Goal: Information Seeking & Learning: Understand process/instructions

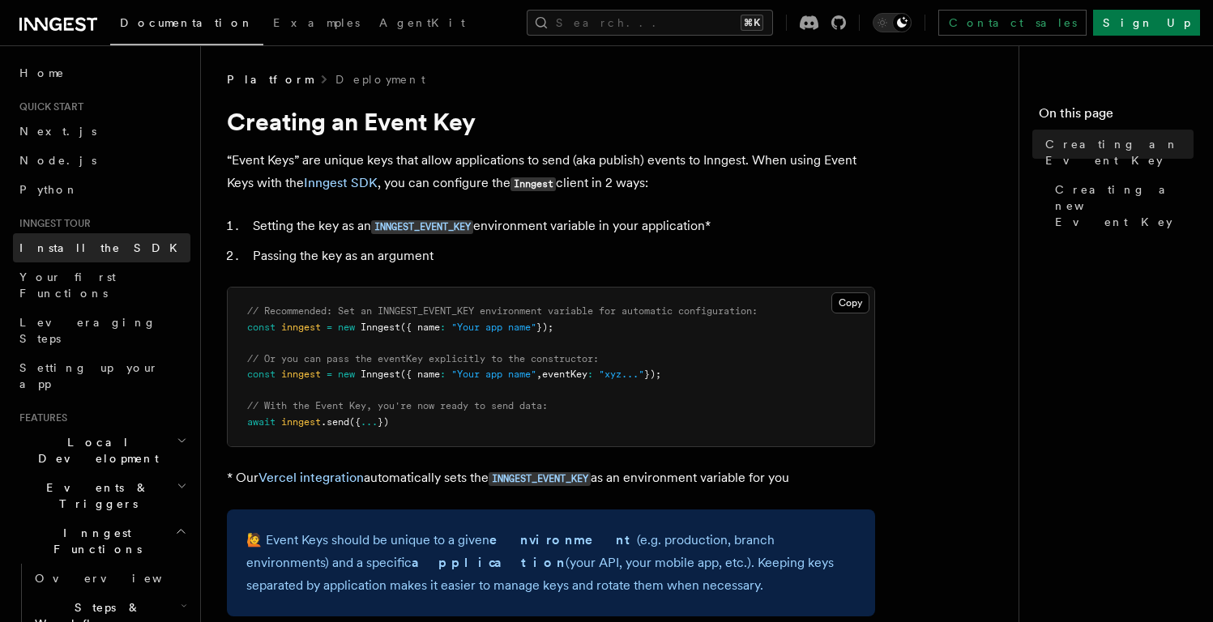
click at [61, 248] on span "Install the SDK" at bounding box center [103, 248] width 168 height 13
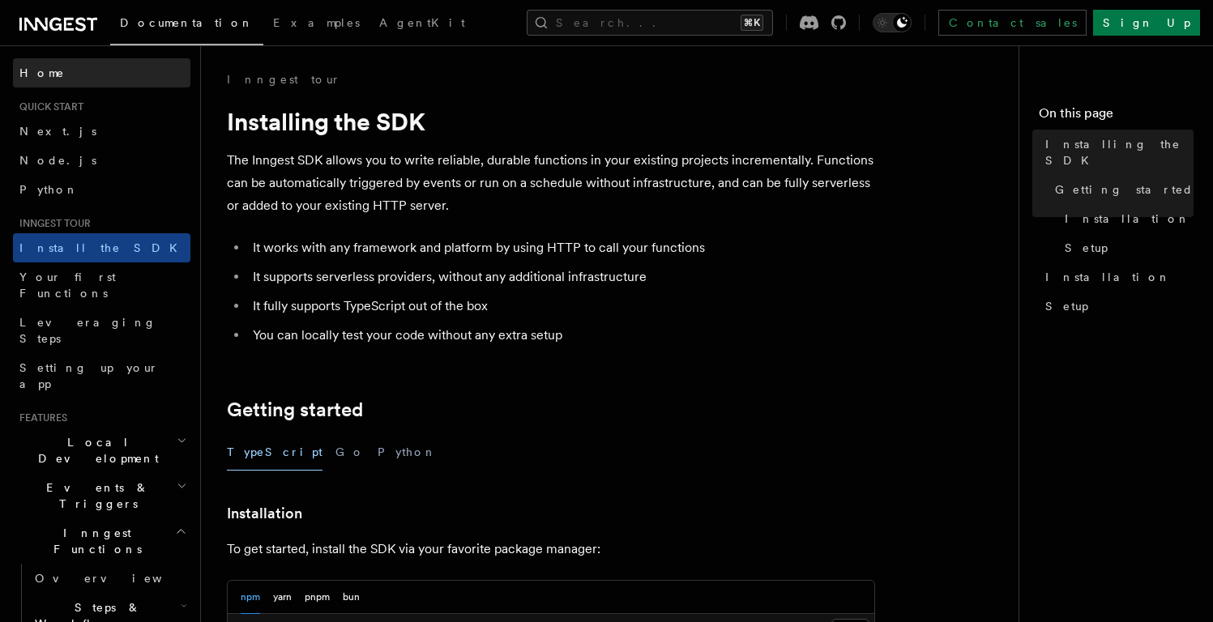
click at [41, 80] on span "Home" at bounding box center [41, 73] width 45 height 16
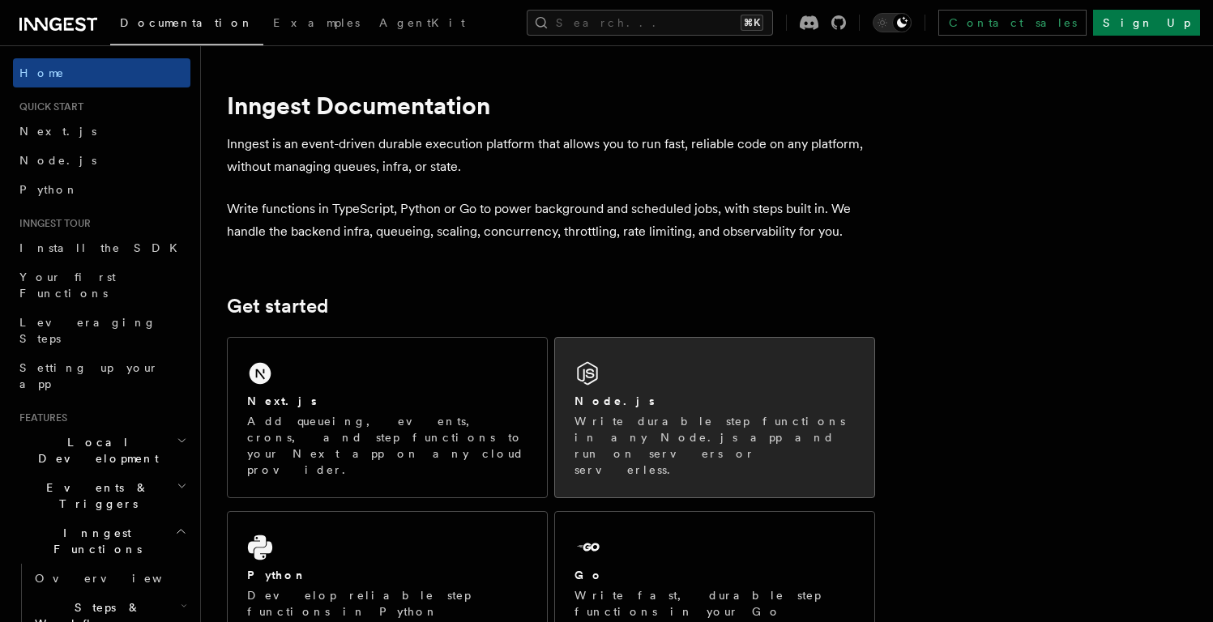
click at [678, 423] on p "Write durable step functions in any Node.js app and run on servers or serverles…" at bounding box center [715, 445] width 280 height 65
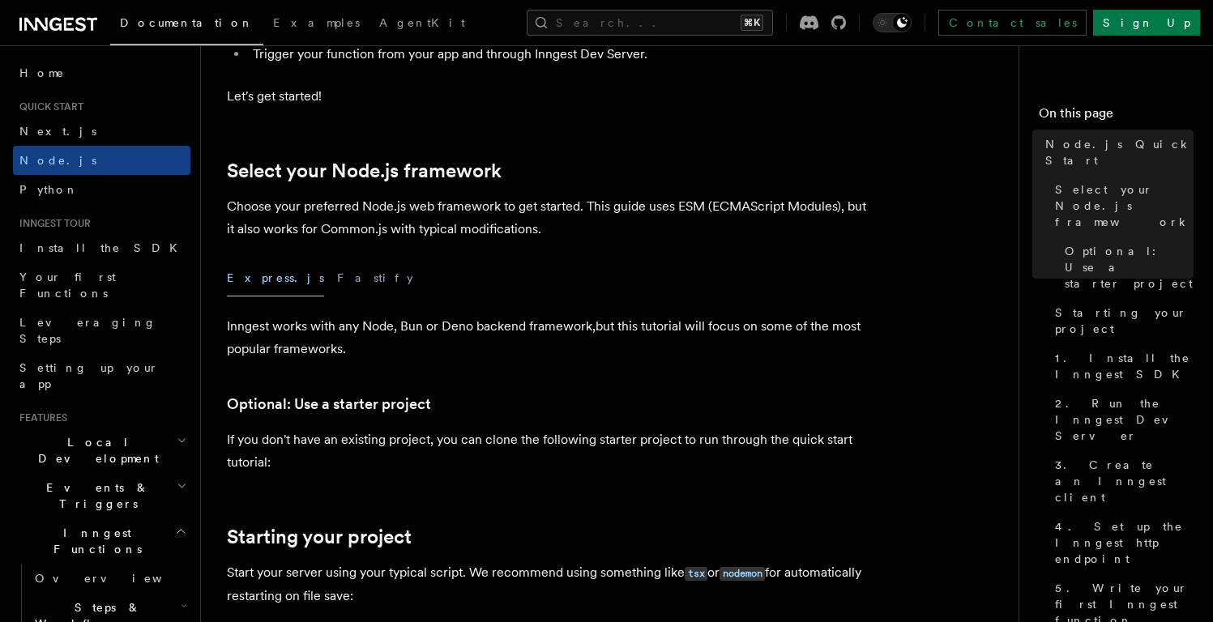
scroll to position [793, 0]
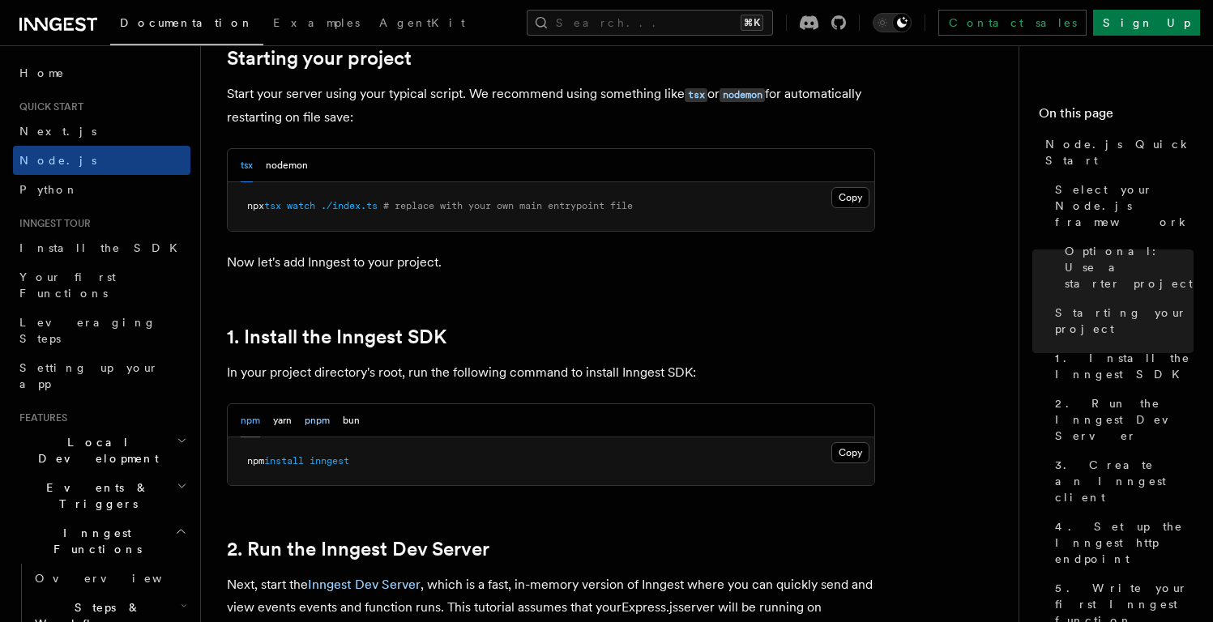
click at [308, 427] on button "pnpm" at bounding box center [317, 420] width 25 height 33
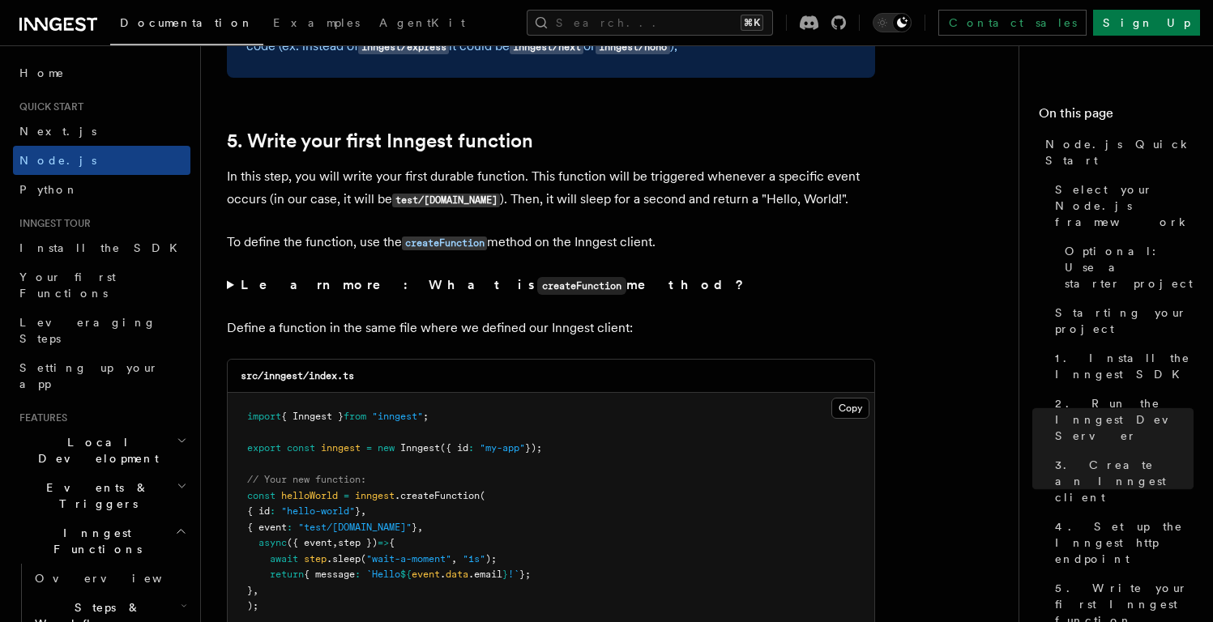
scroll to position [3080, 0]
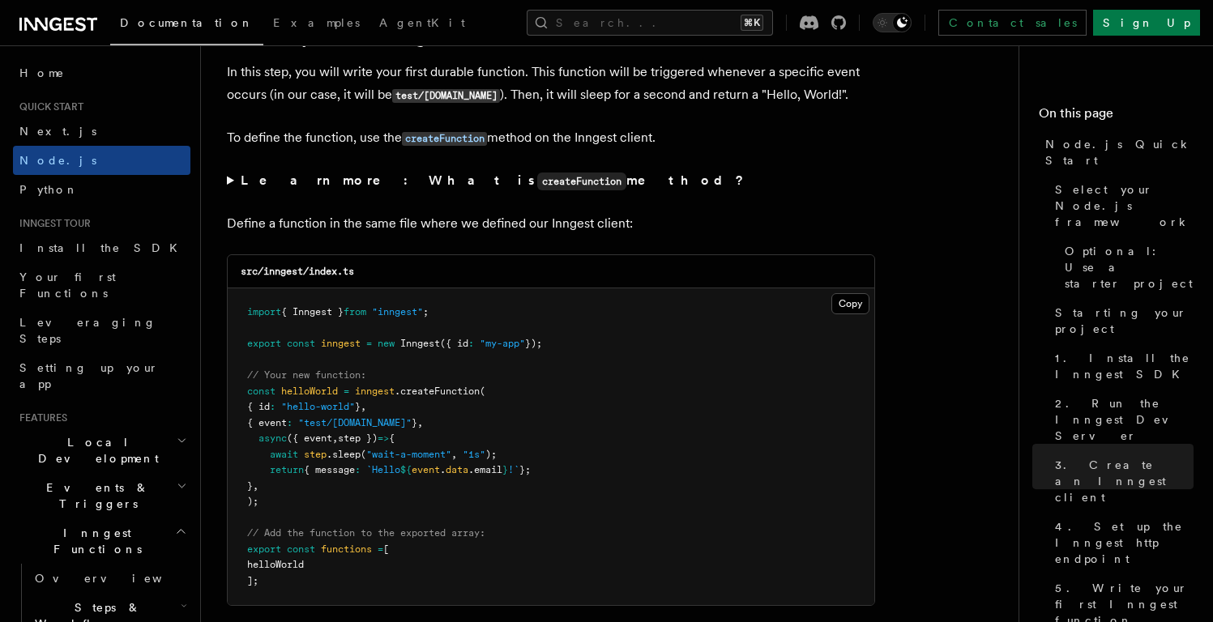
click at [267, 188] on strong "Learn more: What is createFunction method?" at bounding box center [494, 180] width 507 height 15
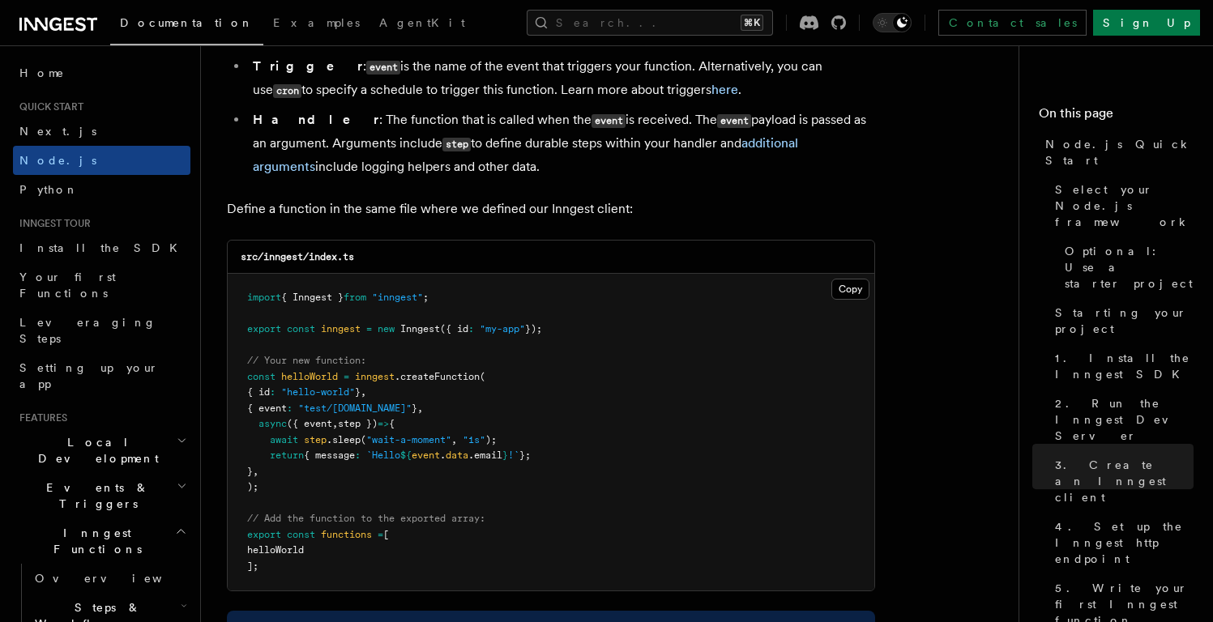
scroll to position [3539, 0]
